Goal: Task Accomplishment & Management: Use online tool/utility

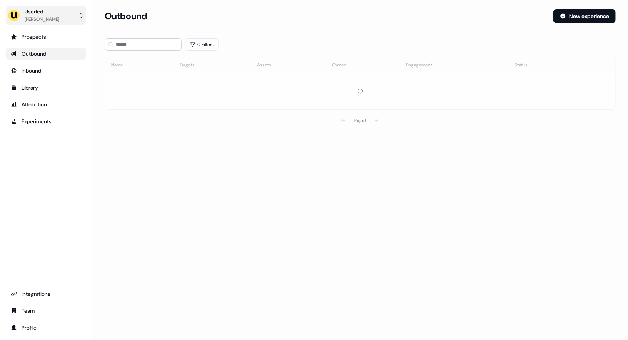
click at [37, 14] on div "Userled" at bounding box center [42, 12] width 35 height 8
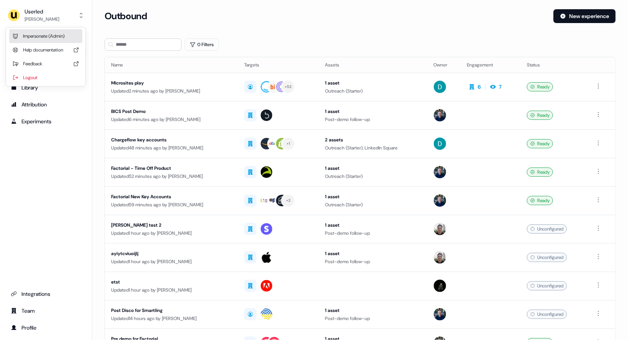
click at [56, 39] on div "Impersonate (Admin)" at bounding box center [45, 36] width 73 height 14
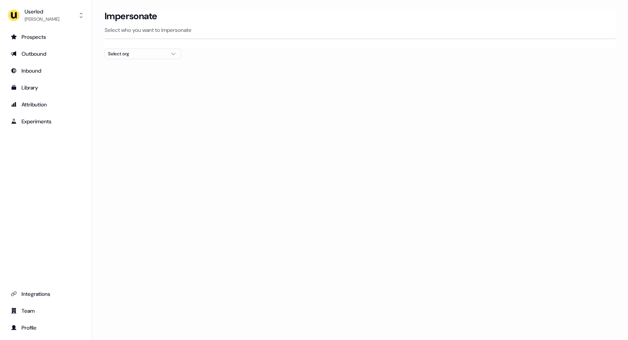
click at [150, 54] on div "Select org" at bounding box center [137, 54] width 58 height 8
type input "*****"
click at [144, 81] on div "Canva" at bounding box center [143, 81] width 76 height 12
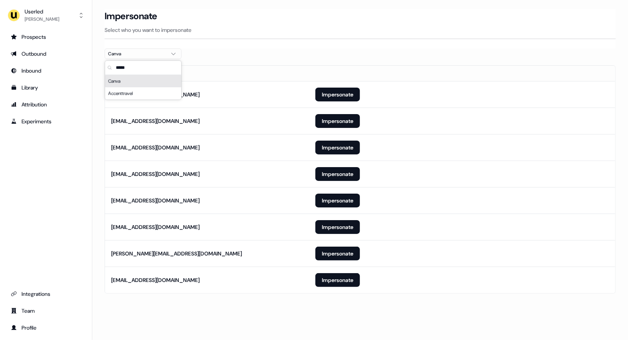
click at [279, 66] on th "Email" at bounding box center [207, 73] width 204 height 15
click at [321, 144] on button "Impersonate" at bounding box center [337, 148] width 45 height 14
